Goal: Navigation & Orientation: Find specific page/section

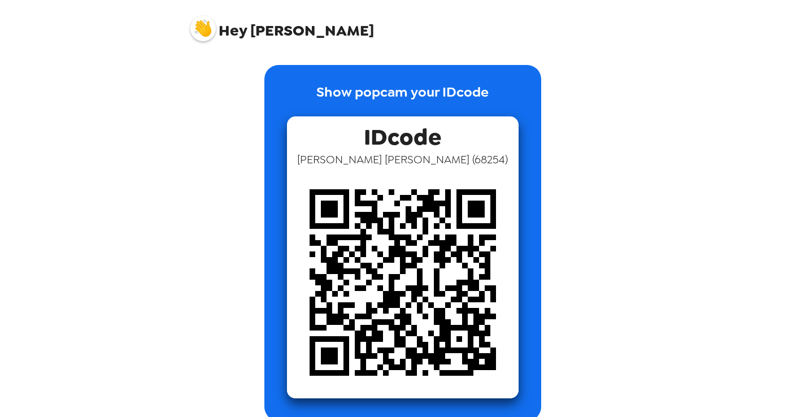
scroll to position [138, 0]
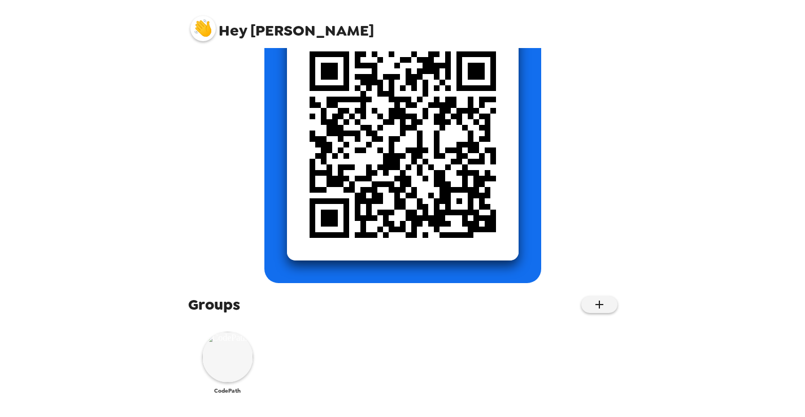
click at [226, 355] on img at bounding box center [227, 357] width 51 height 51
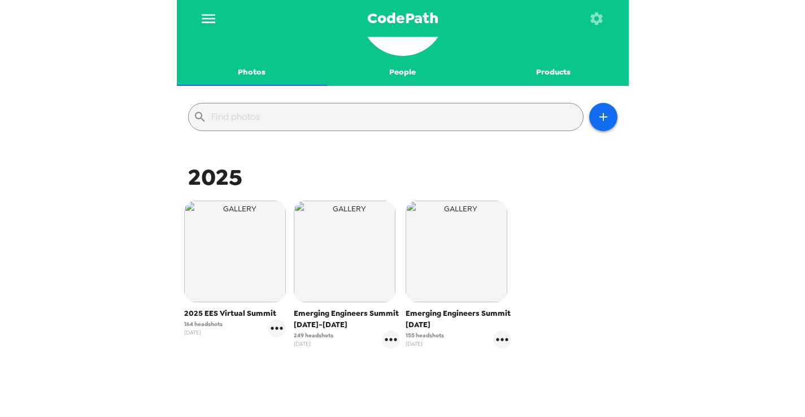
scroll to position [70, 0]
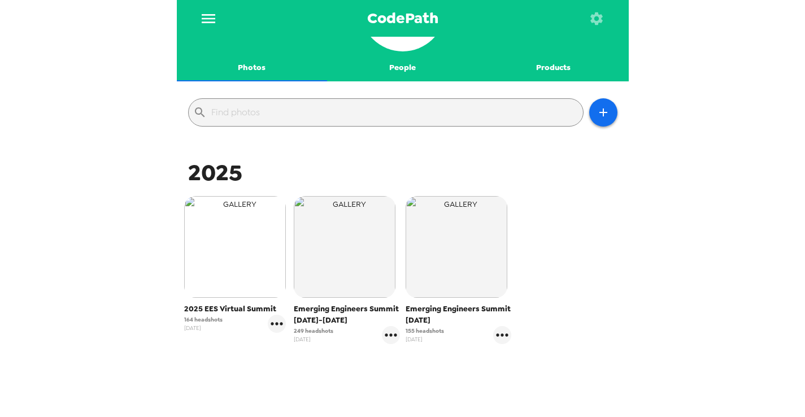
click at [262, 289] on img "button" at bounding box center [235, 247] width 102 height 102
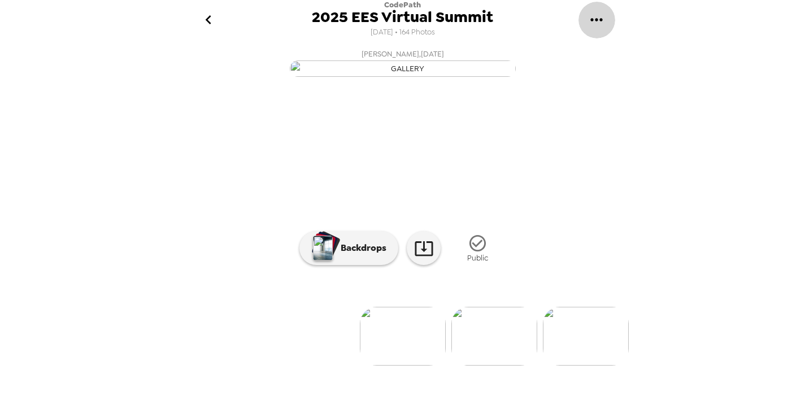
click at [600, 21] on icon "gallery menu" at bounding box center [597, 20] width 18 height 18
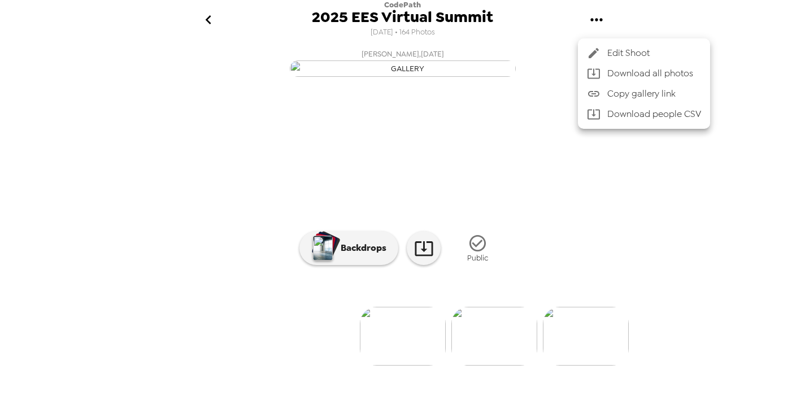
click at [208, 21] on div at bounding box center [402, 208] width 805 height 417
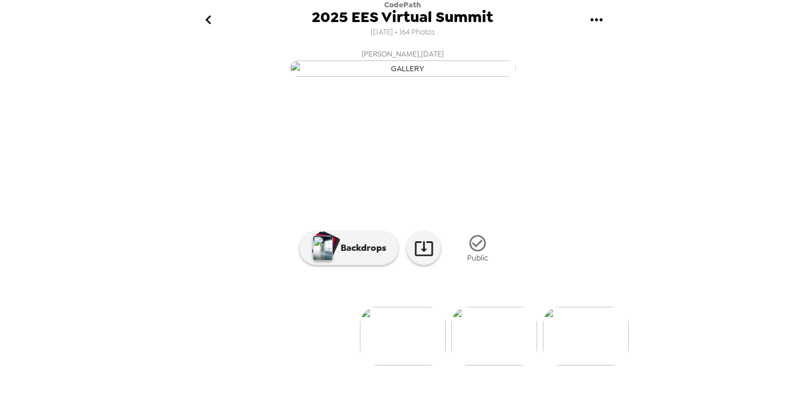
click at [207, 21] on icon "go back" at bounding box center [209, 19] width 6 height 9
